Goal: Go to known website: Go to known website

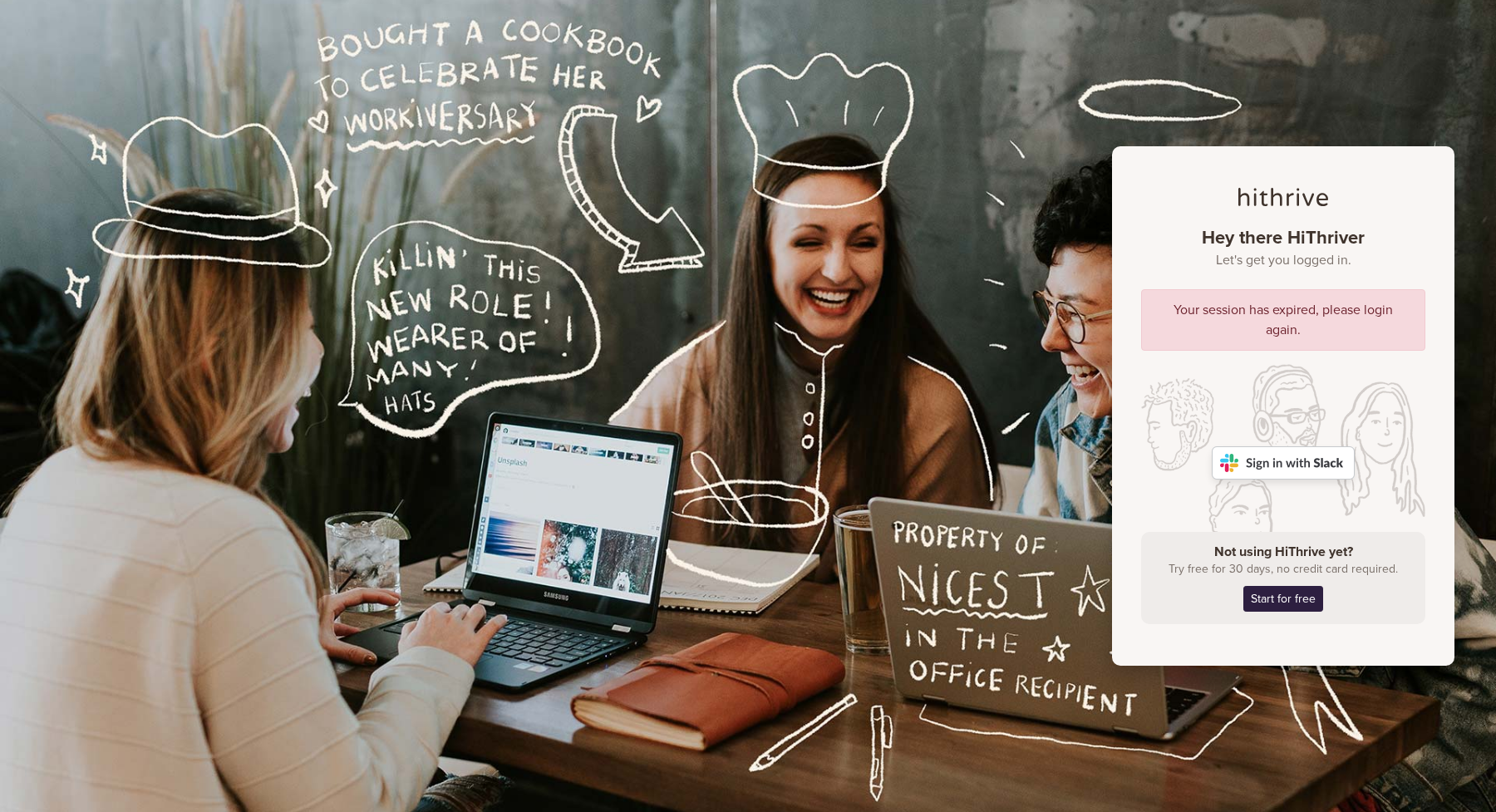
click at [1295, 470] on img at bounding box center [1283, 462] width 143 height 33
